Goal: Task Accomplishment & Management: Manage account settings

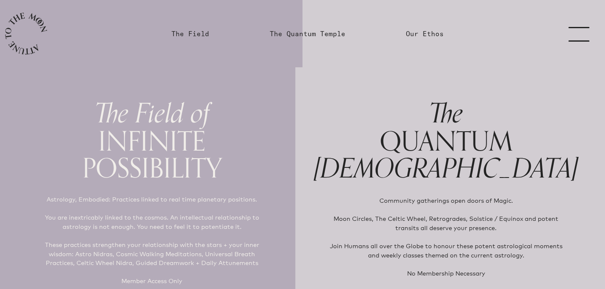
click at [581, 34] on link "menu" at bounding box center [584, 33] width 42 height 67
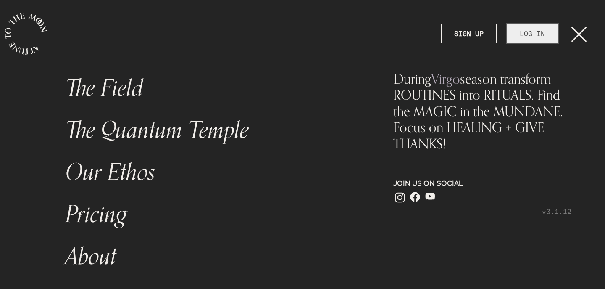
click at [534, 33] on link "LOG IN" at bounding box center [531, 33] width 51 height 19
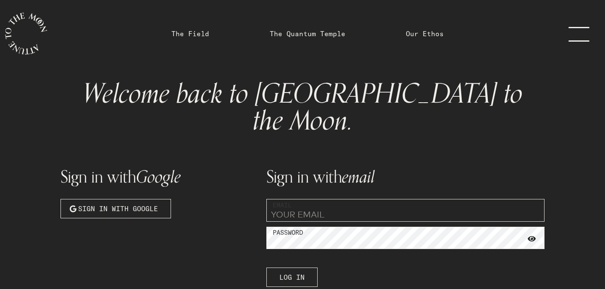
click at [340, 199] on input "email" at bounding box center [405, 210] width 278 height 23
type input "[EMAIL_ADDRESS][DOMAIN_NAME]"
click at [299, 267] on button "Log In" at bounding box center [291, 276] width 51 height 19
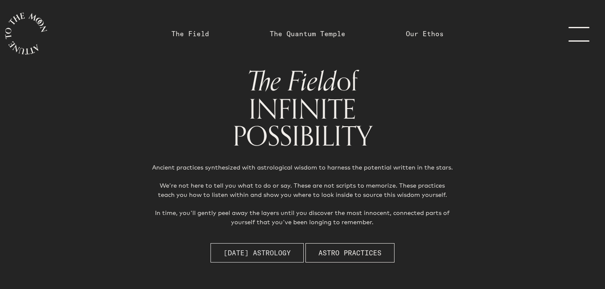
click at [267, 255] on span "[DATE] Astrology" at bounding box center [256, 252] width 67 height 10
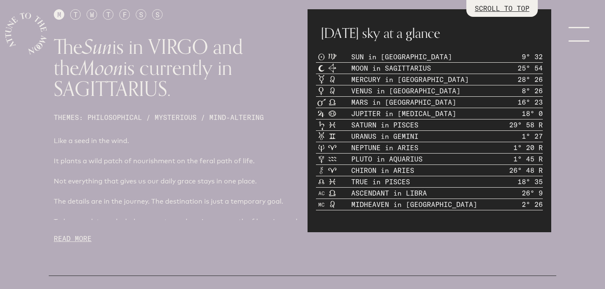
scroll to position [367, 0]
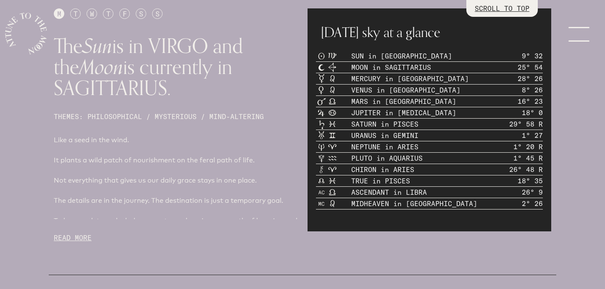
click at [74, 239] on p "READ MORE" at bounding box center [176, 237] width 244 height 10
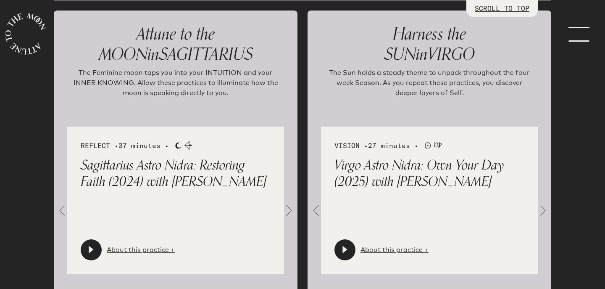
scroll to position [1482, 0]
